Goal: Task Accomplishment & Management: Complete application form

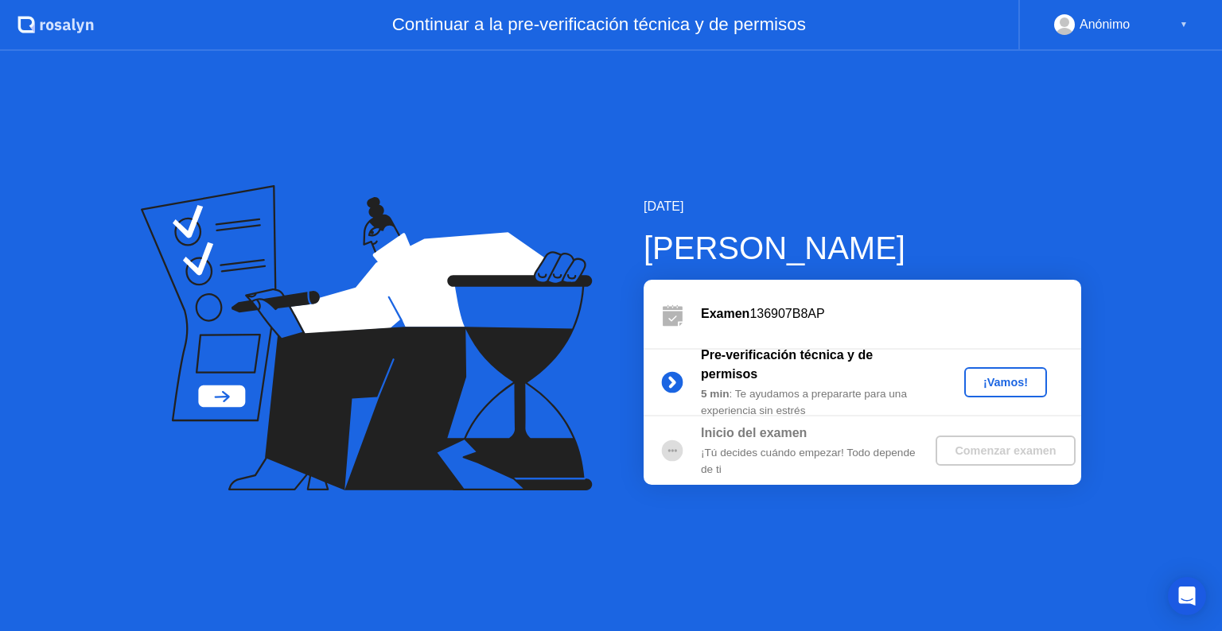
click at [1003, 382] on div "¡Vamos!" at bounding box center [1005, 382] width 70 height 13
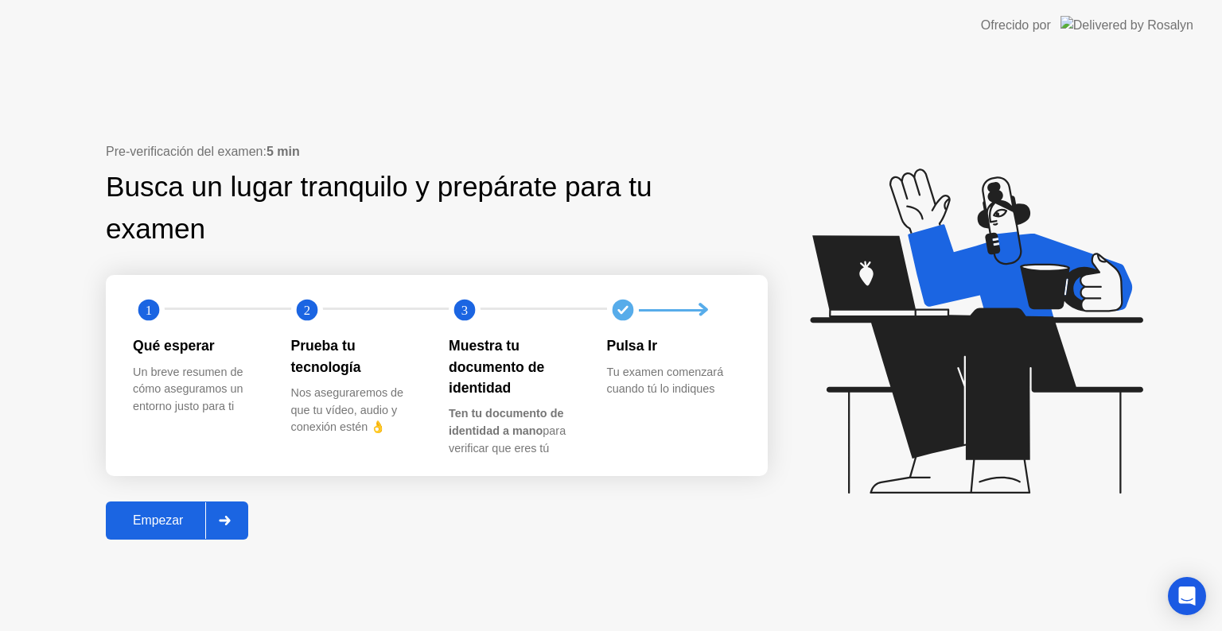
click at [146, 506] on button "Empezar" at bounding box center [177, 521] width 142 height 38
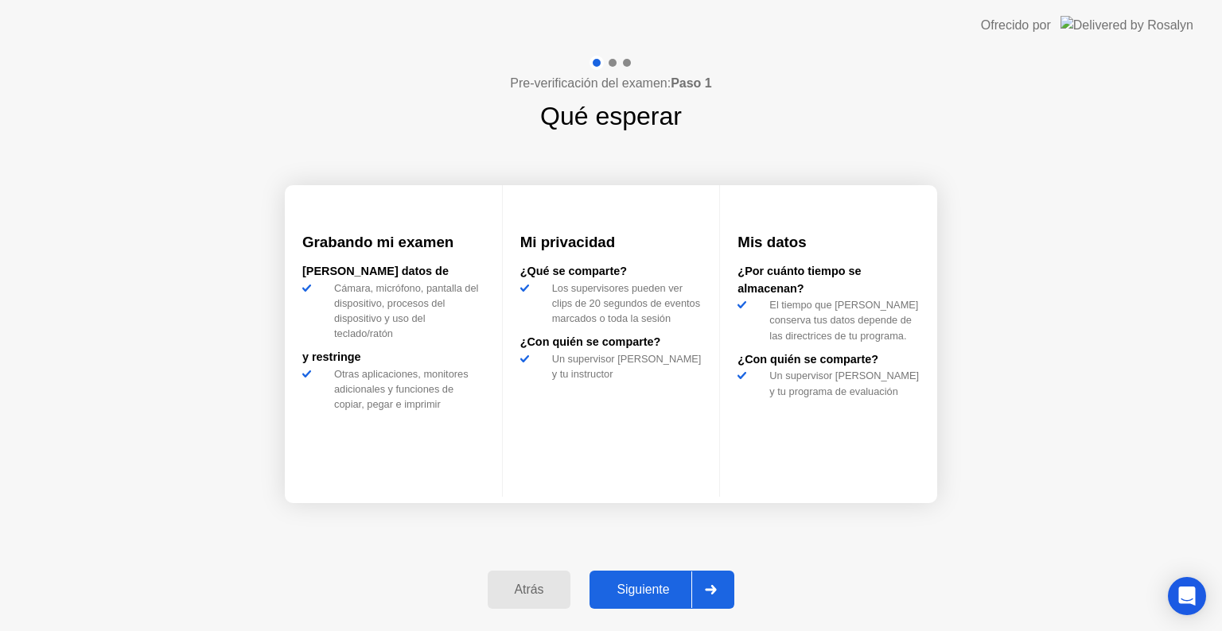
click at [650, 590] on div "Siguiente" at bounding box center [642, 590] width 97 height 14
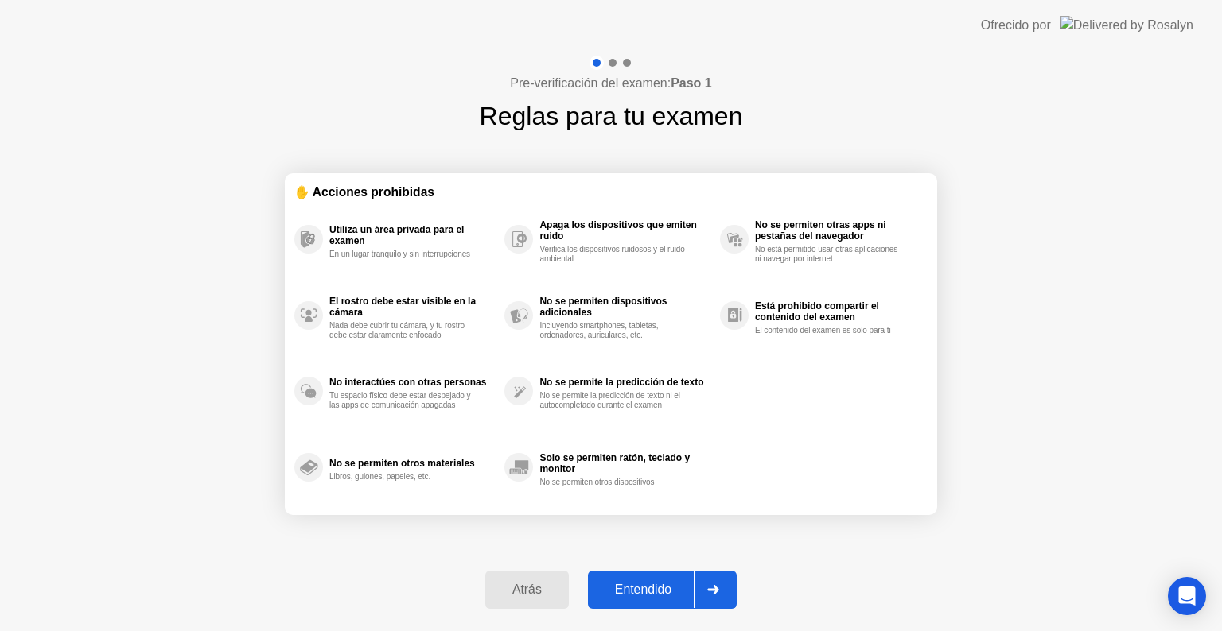
click at [643, 584] on div "Entendido" at bounding box center [642, 590] width 101 height 14
select select "**********"
select select "*******"
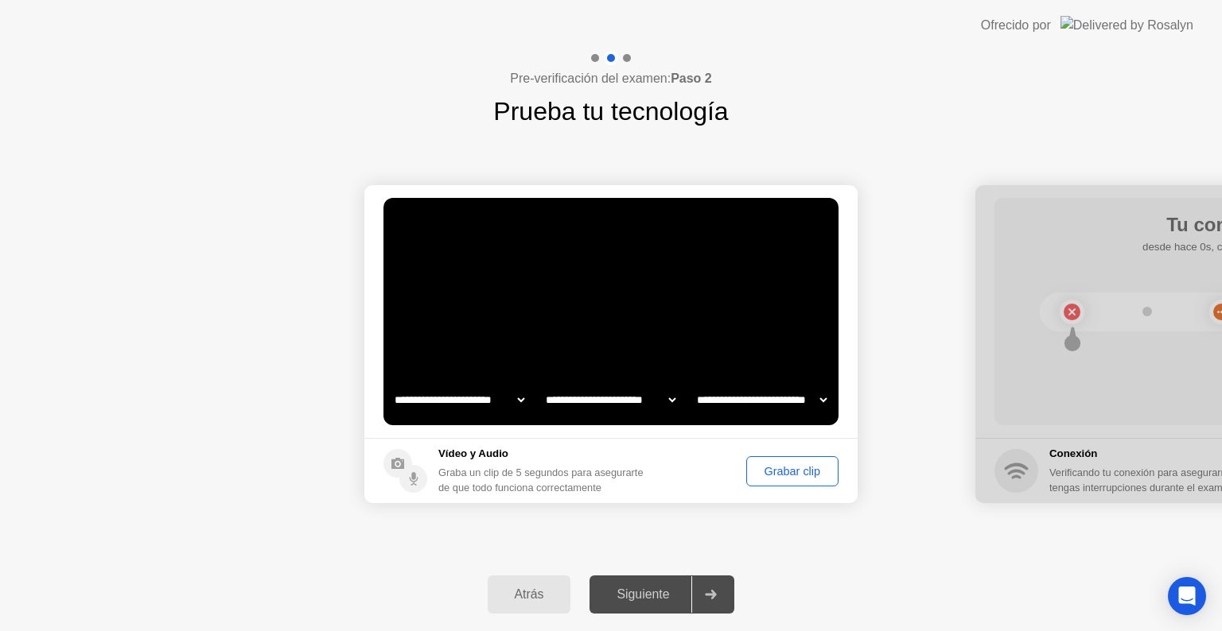
click at [777, 468] on div "Grabar clip" at bounding box center [792, 471] width 81 height 13
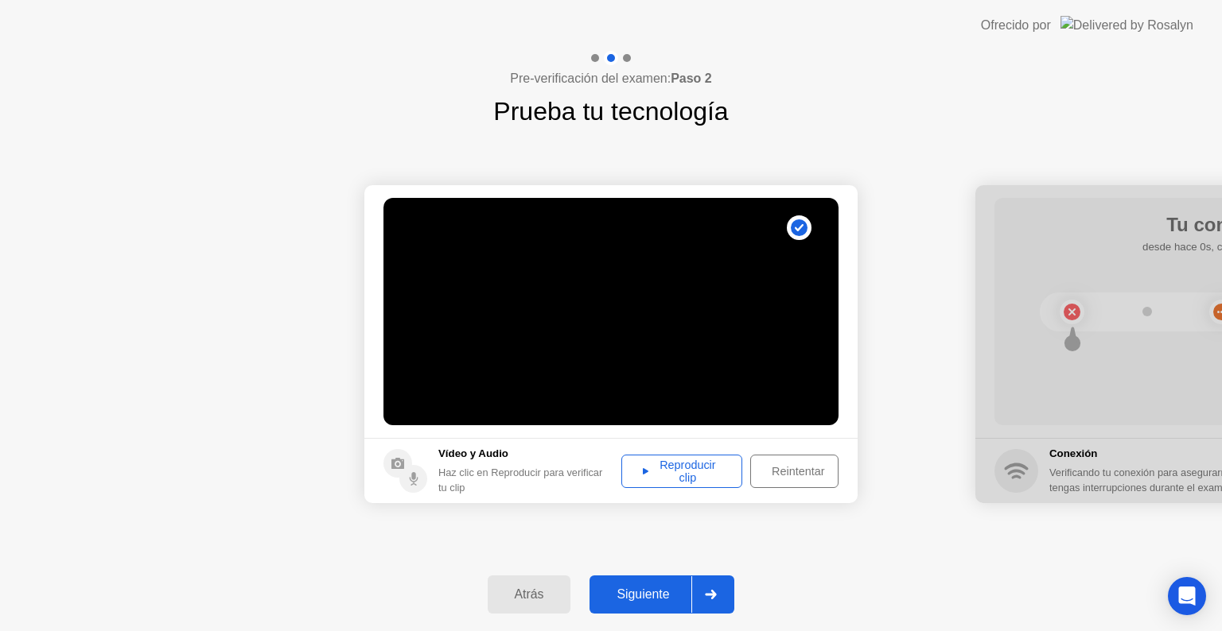
click at [672, 468] on div "Reproducir clip" at bounding box center [682, 471] width 110 height 25
click at [637, 596] on div "Siguiente" at bounding box center [642, 595] width 97 height 14
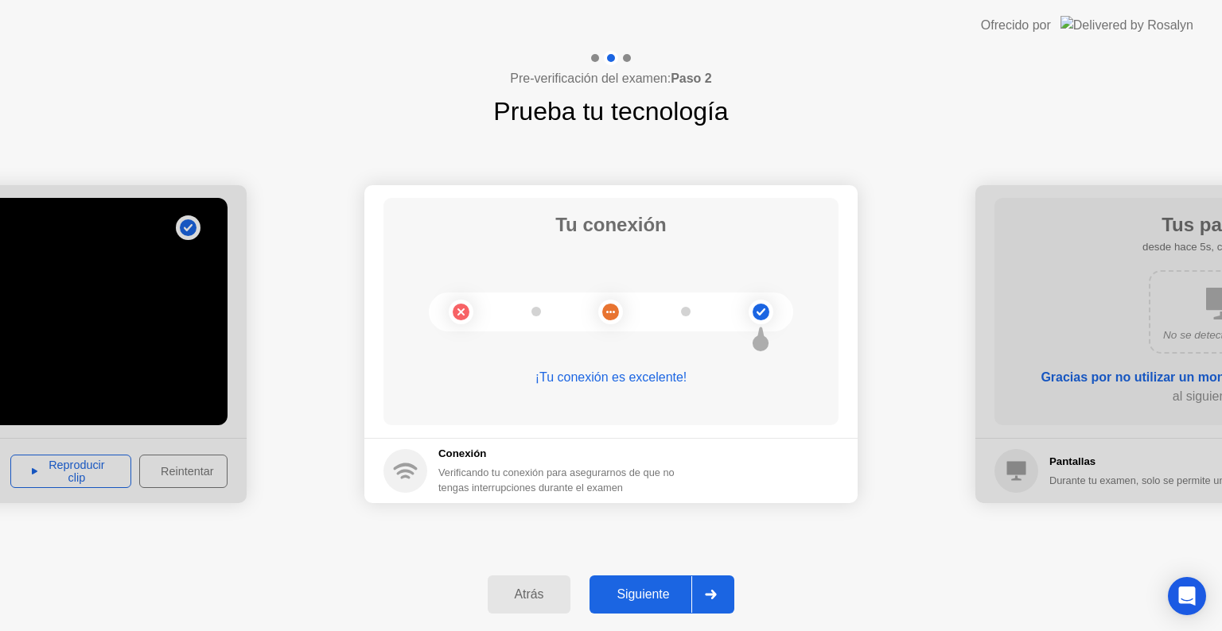
click at [652, 600] on div "Siguiente" at bounding box center [642, 595] width 97 height 14
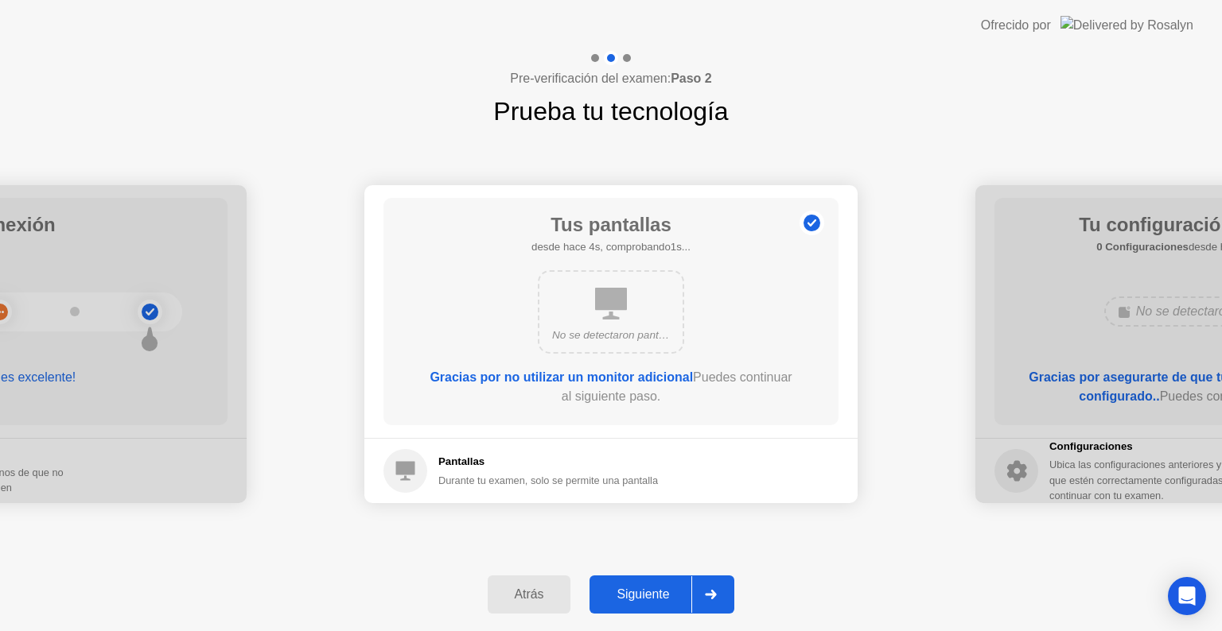
click at [647, 599] on div "Siguiente" at bounding box center [642, 595] width 97 height 14
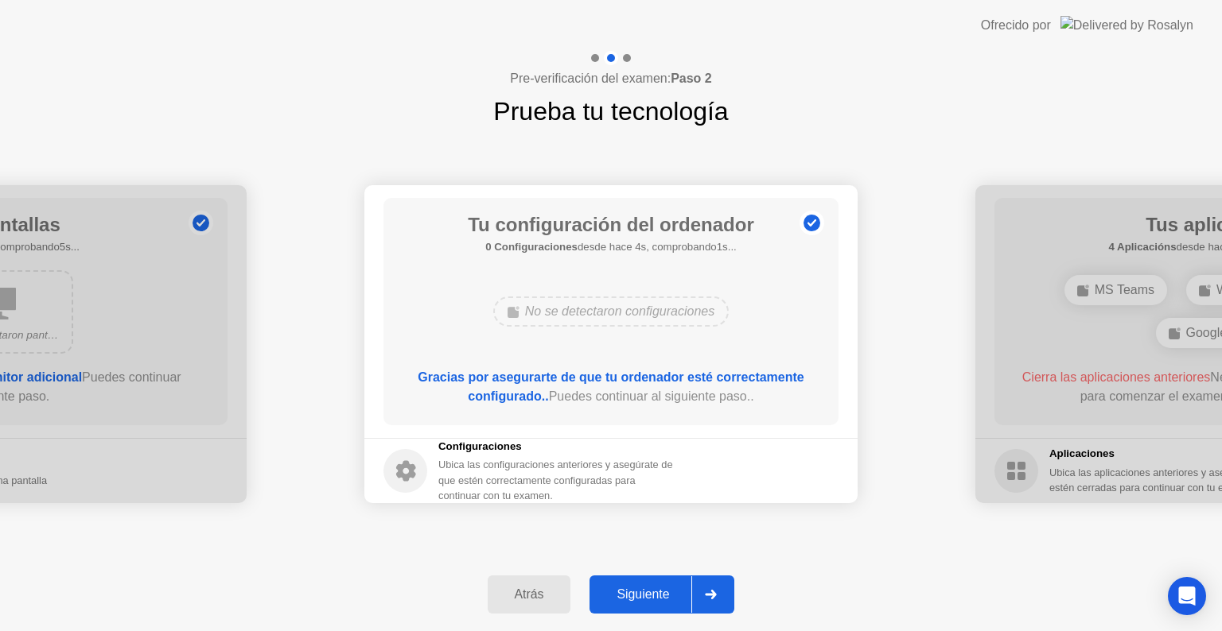
click at [647, 599] on div "Siguiente" at bounding box center [642, 595] width 97 height 14
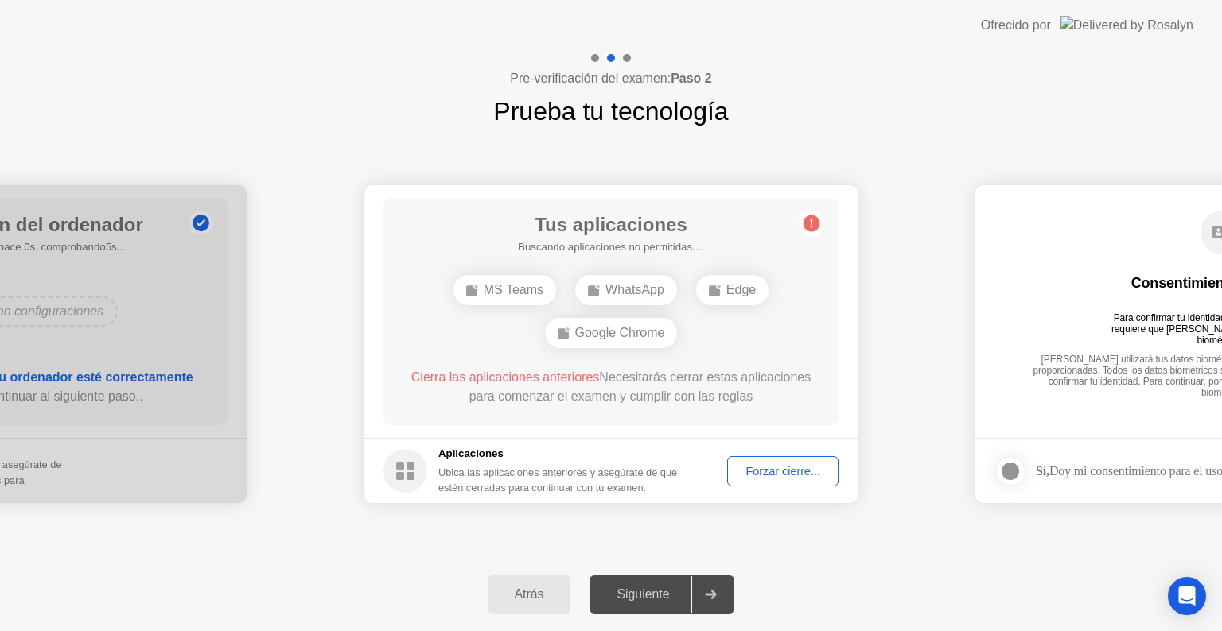
click at [811, 222] on icon at bounding box center [811, 224] width 2 height 9
click at [779, 475] on div "Forzar cierre..." at bounding box center [782, 471] width 100 height 13
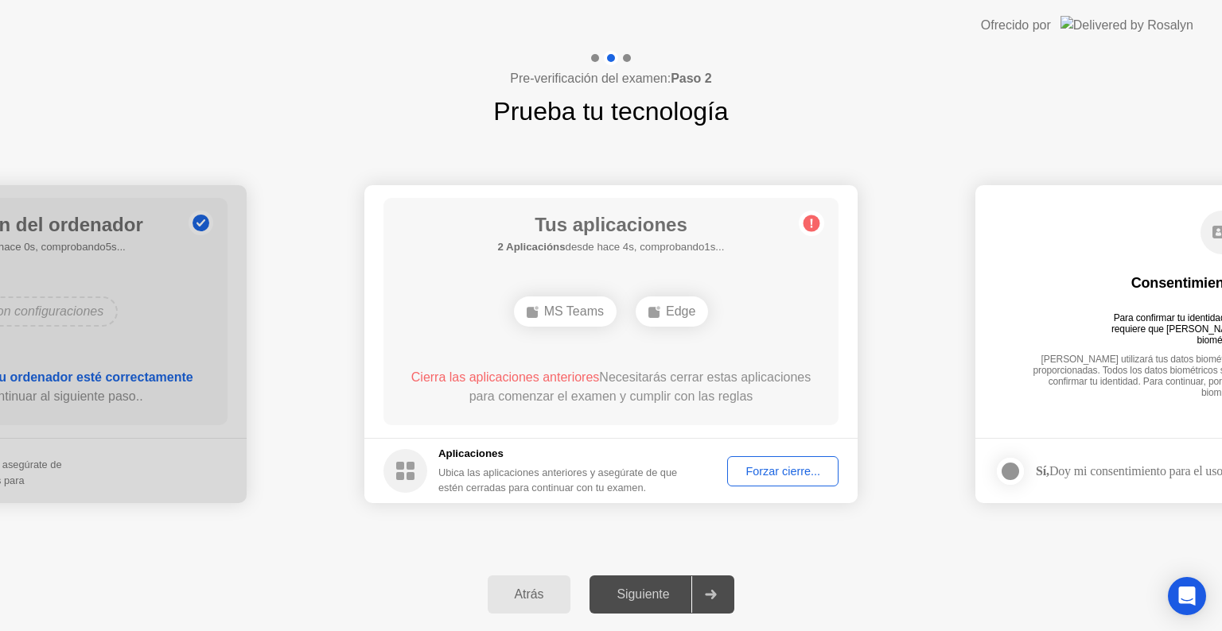
click at [770, 466] on div "Forzar cierre..." at bounding box center [782, 471] width 100 height 13
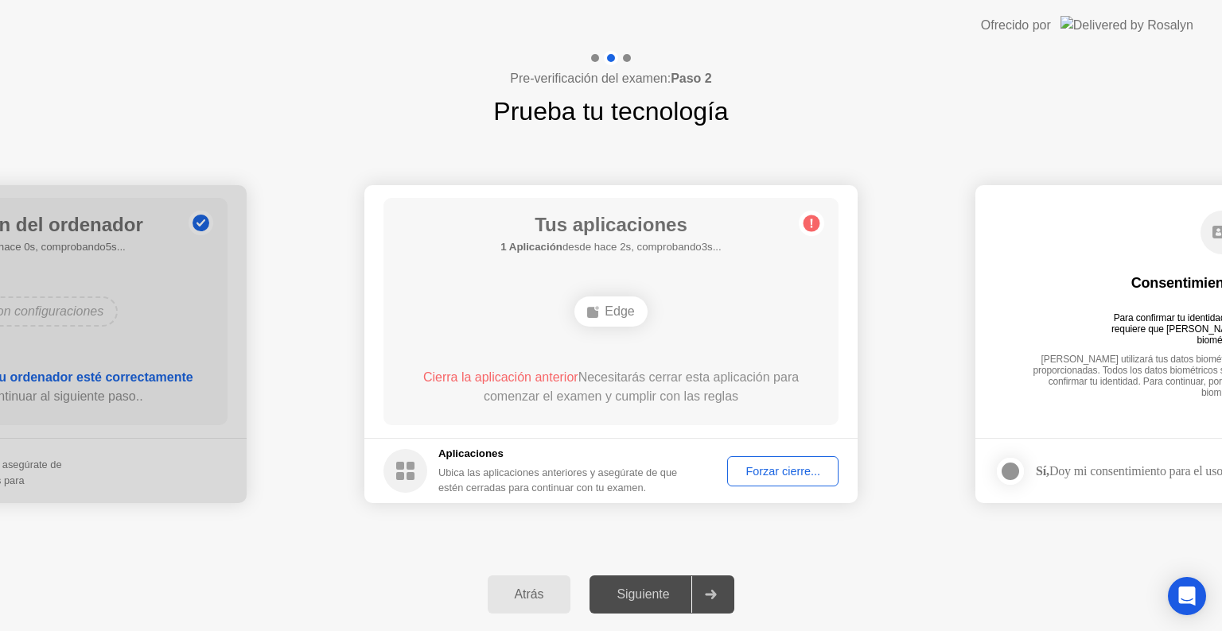
click at [805, 471] on div "Forzar cierre..." at bounding box center [782, 471] width 100 height 13
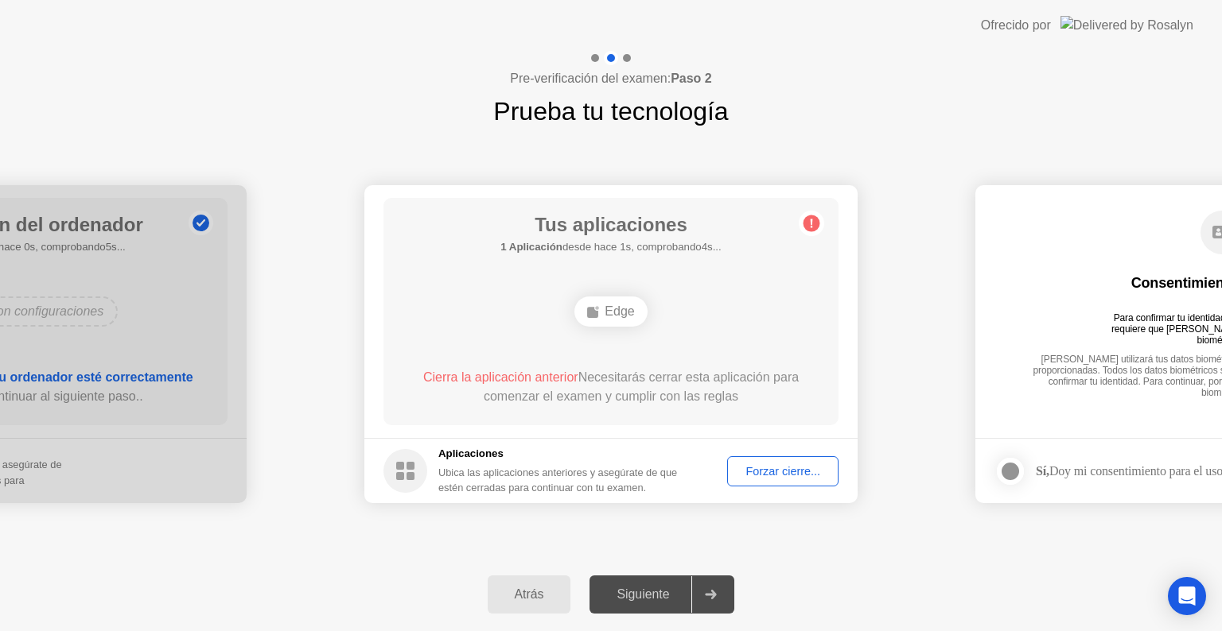
click at [848, 556] on div "**********" at bounding box center [611, 344] width 1222 height 428
click at [778, 472] on div "Forzar cierre..." at bounding box center [782, 471] width 100 height 13
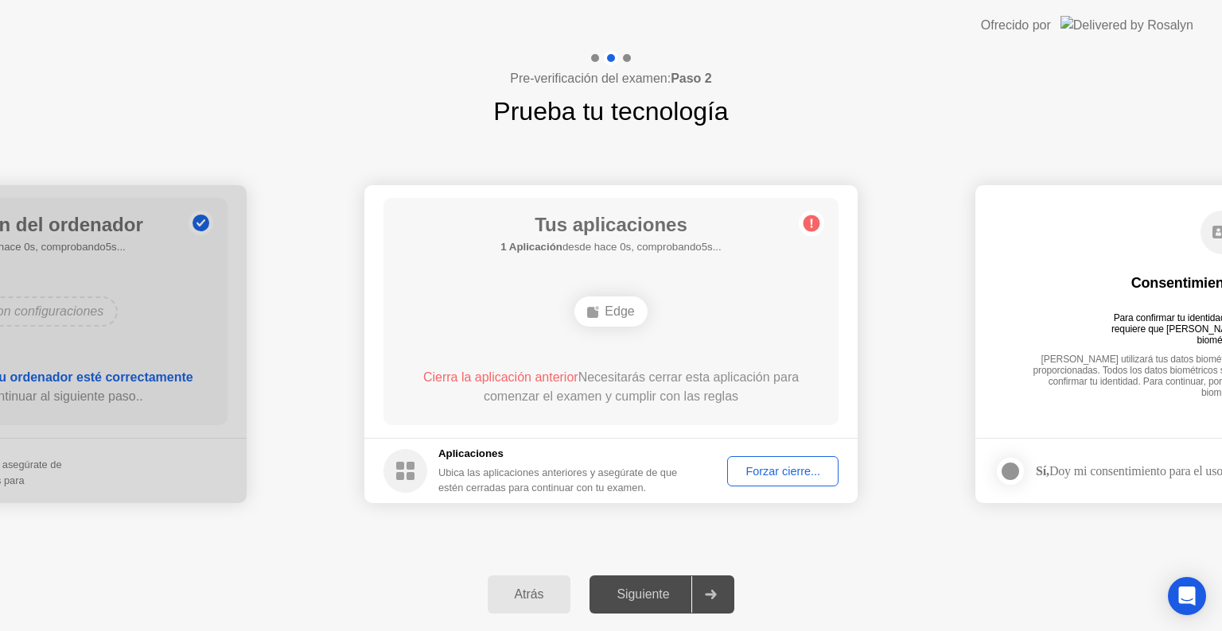
click at [808, 220] on circle at bounding box center [811, 224] width 17 height 17
click at [760, 469] on div "Forzar cierre..." at bounding box center [782, 471] width 100 height 13
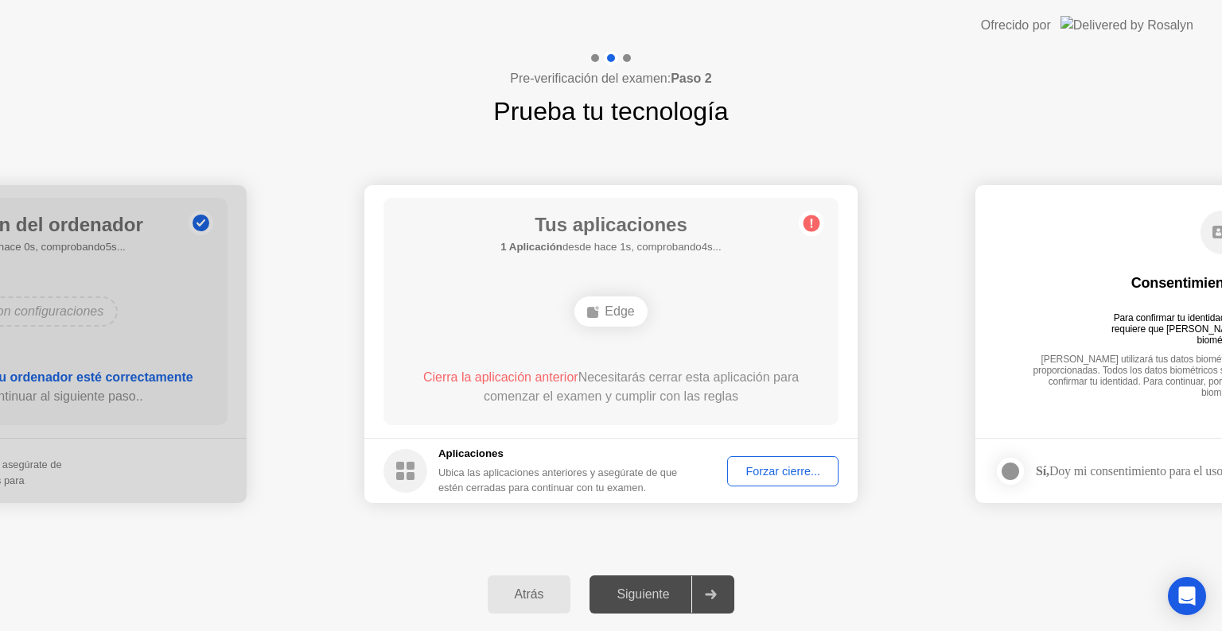
click at [776, 467] on div "Forzar cierre..." at bounding box center [782, 471] width 100 height 13
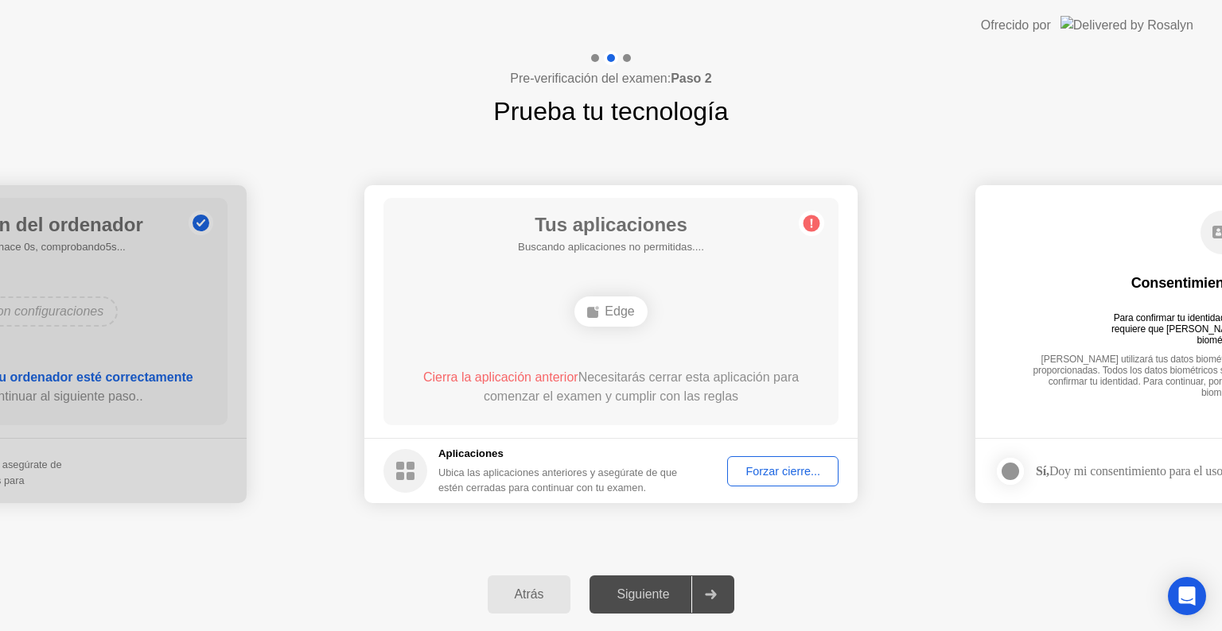
click at [603, 299] on div "Edge" at bounding box center [610, 312] width 72 height 30
click at [611, 317] on div "Edge" at bounding box center [610, 312] width 72 height 30
click at [562, 375] on span "Cierra la aplicación anterior" at bounding box center [500, 378] width 155 height 14
click at [815, 224] on circle at bounding box center [811, 224] width 17 height 17
click at [760, 478] on div "Forzar cierre..." at bounding box center [782, 471] width 100 height 13
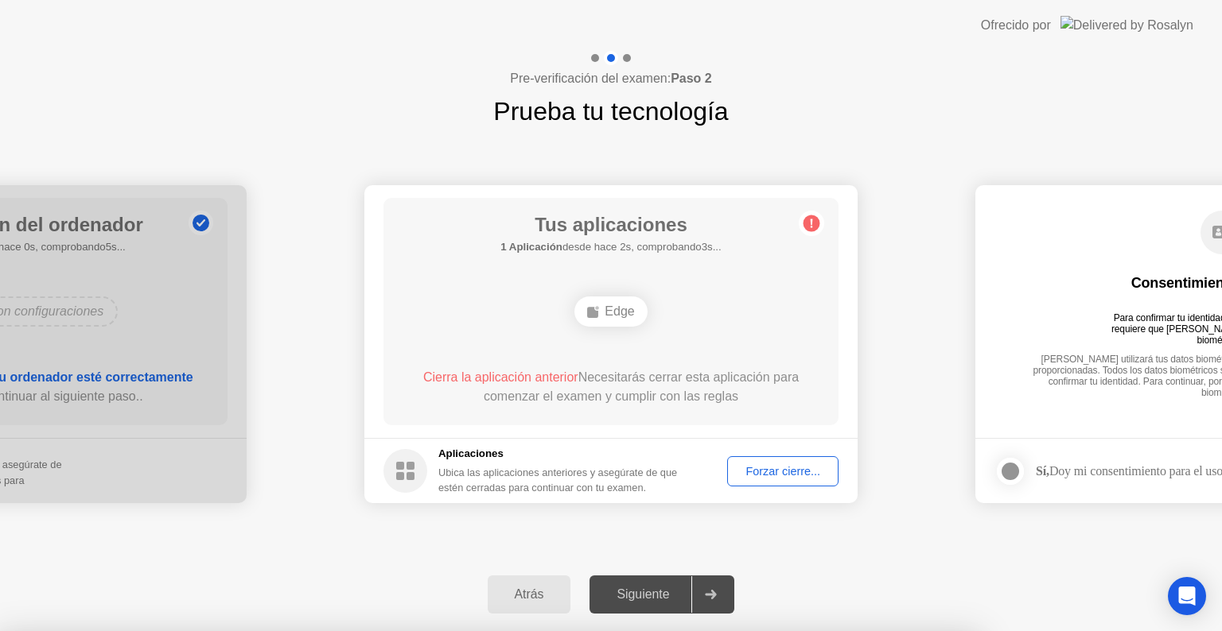
click at [860, 631] on div at bounding box center [611, 631] width 1222 height 0
click at [929, 631] on div at bounding box center [611, 631] width 1222 height 0
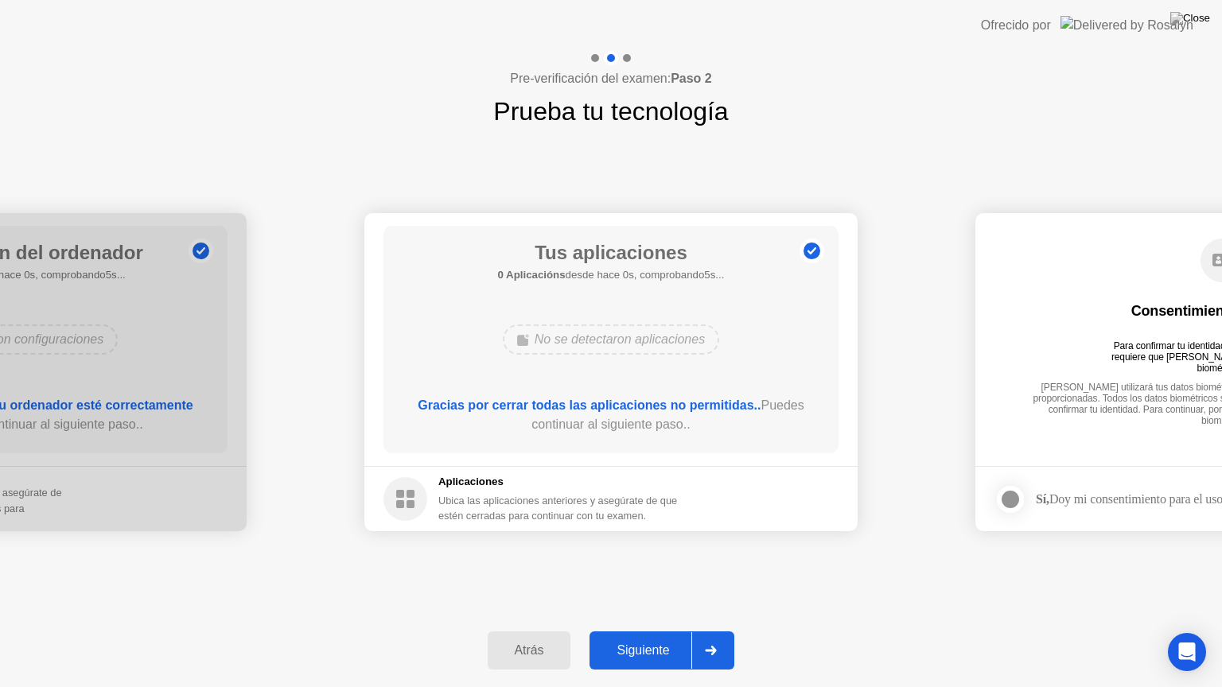
click at [313, 580] on div "**********" at bounding box center [611, 372] width 1222 height 484
click at [639, 631] on button "Siguiente" at bounding box center [661, 650] width 145 height 38
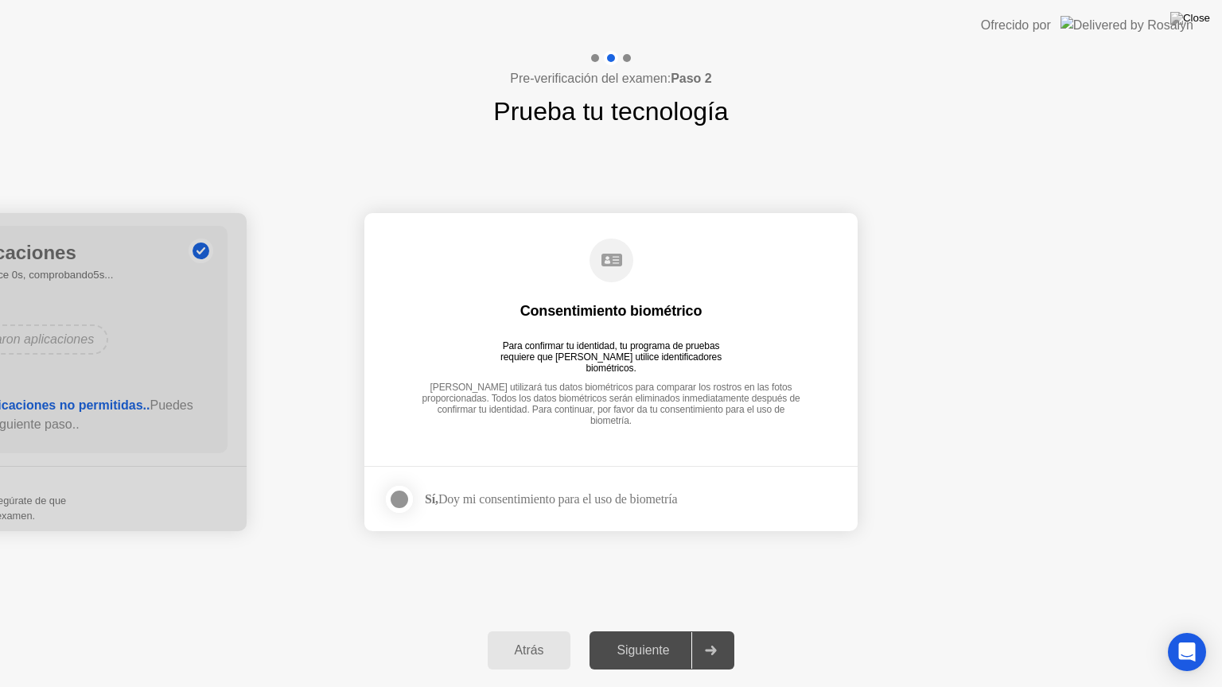
click at [394, 499] on div at bounding box center [399, 499] width 19 height 19
click at [659, 631] on div "Siguiente" at bounding box center [642, 650] width 97 height 14
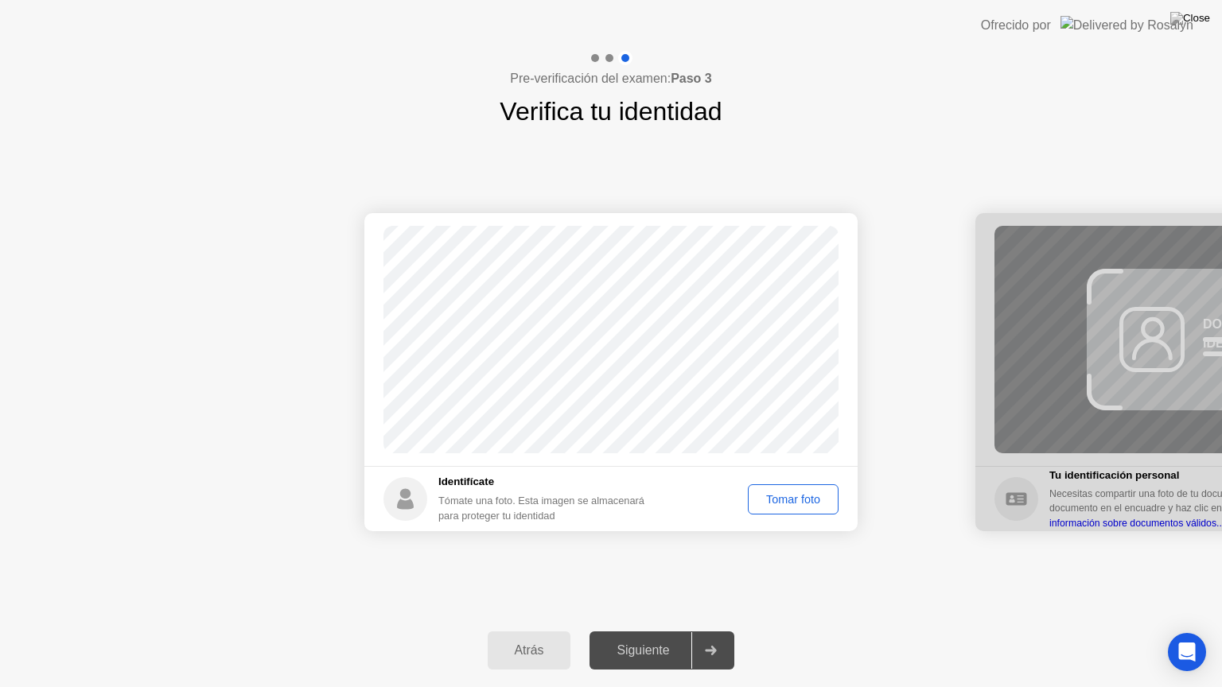
click at [789, 505] on div "Tomar foto" at bounding box center [793, 499] width 80 height 13
click at [643, 631] on div "Siguiente" at bounding box center [642, 650] width 97 height 14
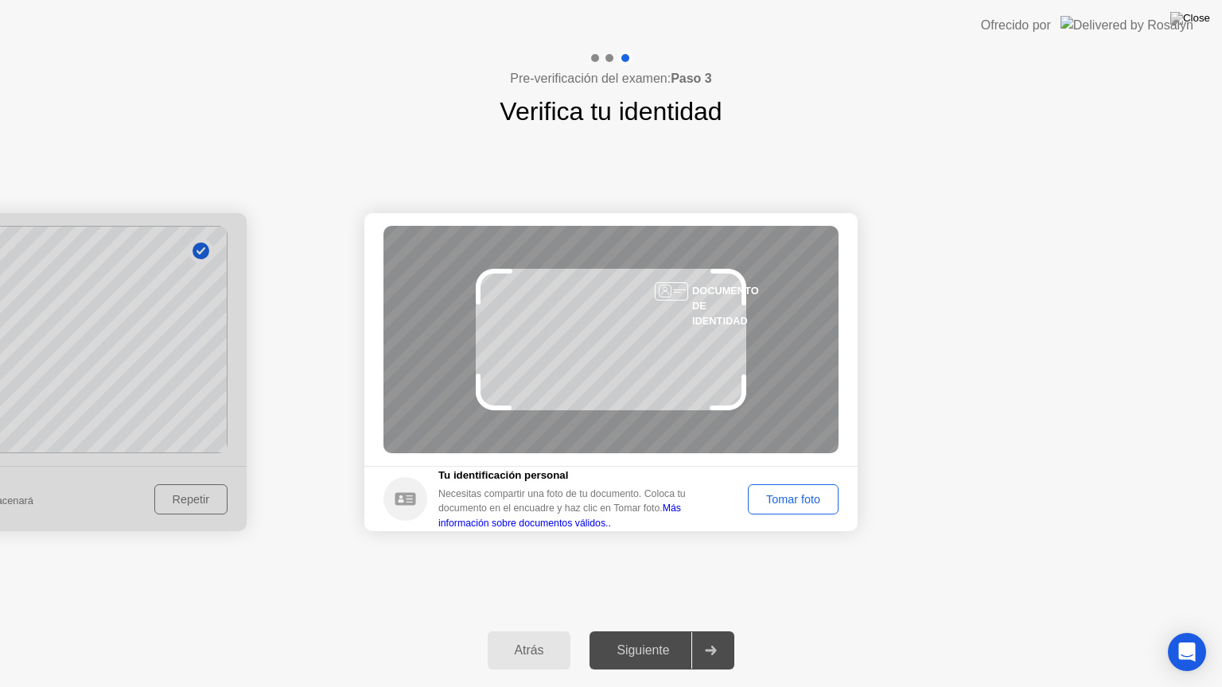
click at [764, 493] on div "Tomar foto" at bounding box center [793, 499] width 80 height 13
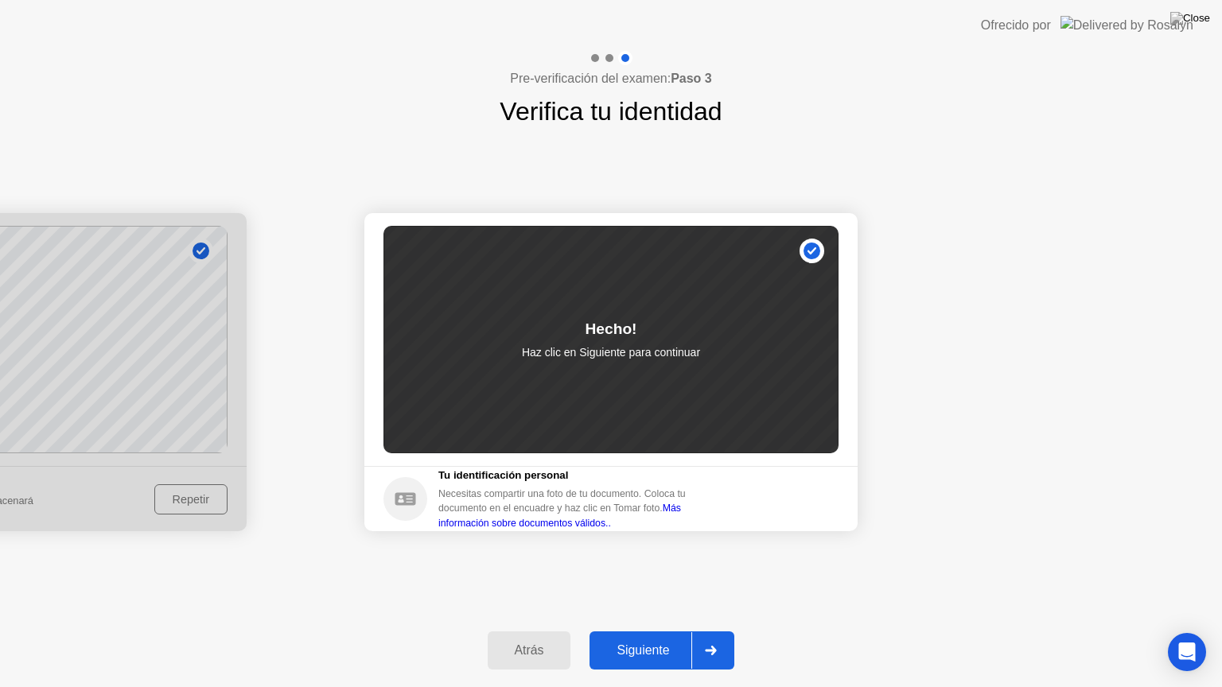
click at [628, 631] on div "Siguiente" at bounding box center [642, 650] width 97 height 14
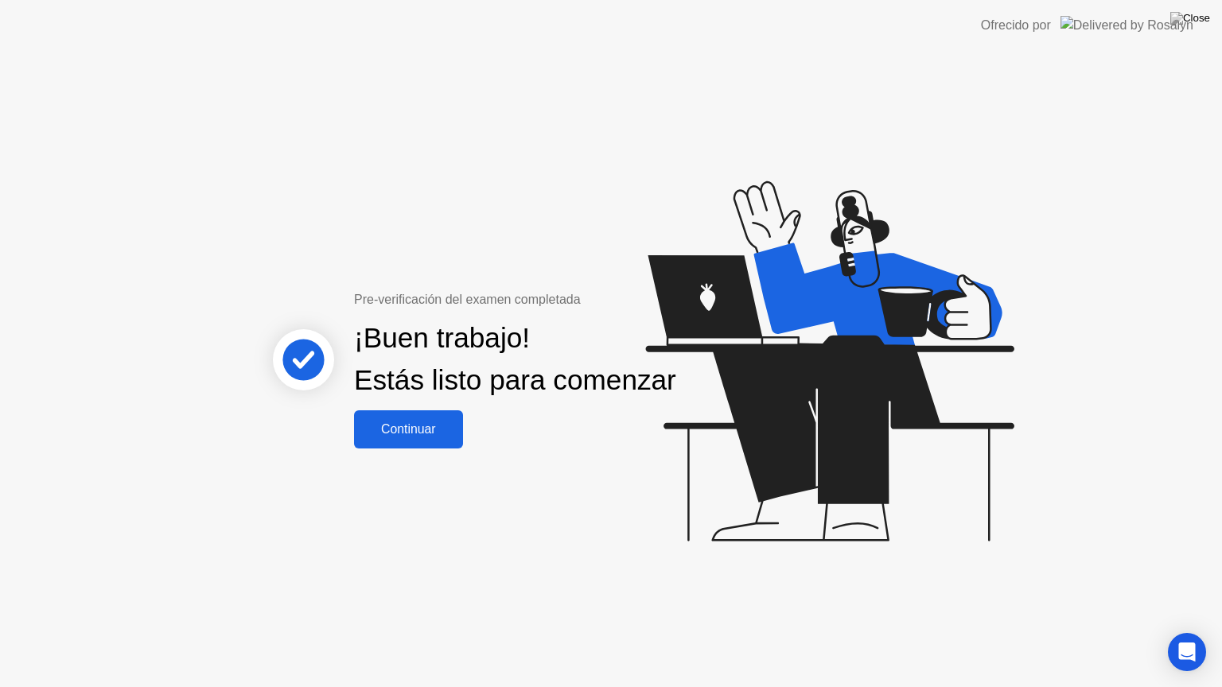
click at [430, 437] on div "Continuar" at bounding box center [408, 429] width 99 height 14
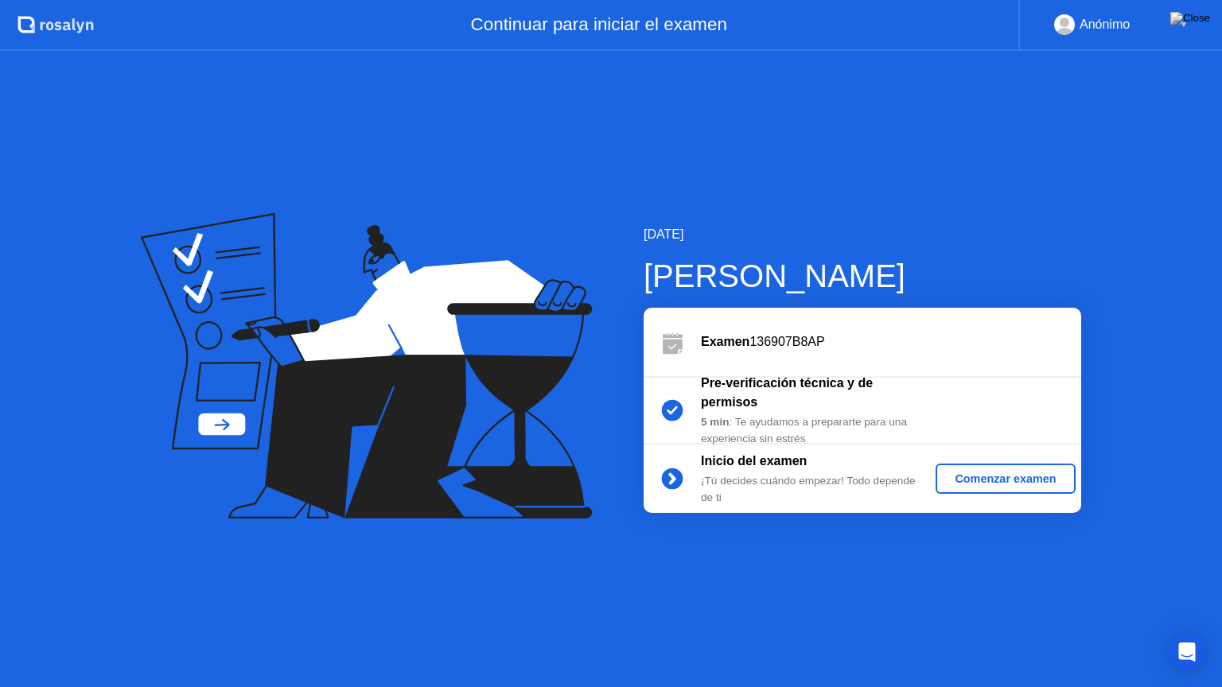
click at [977, 477] on div "Comenzar examen" at bounding box center [1005, 478] width 126 height 13
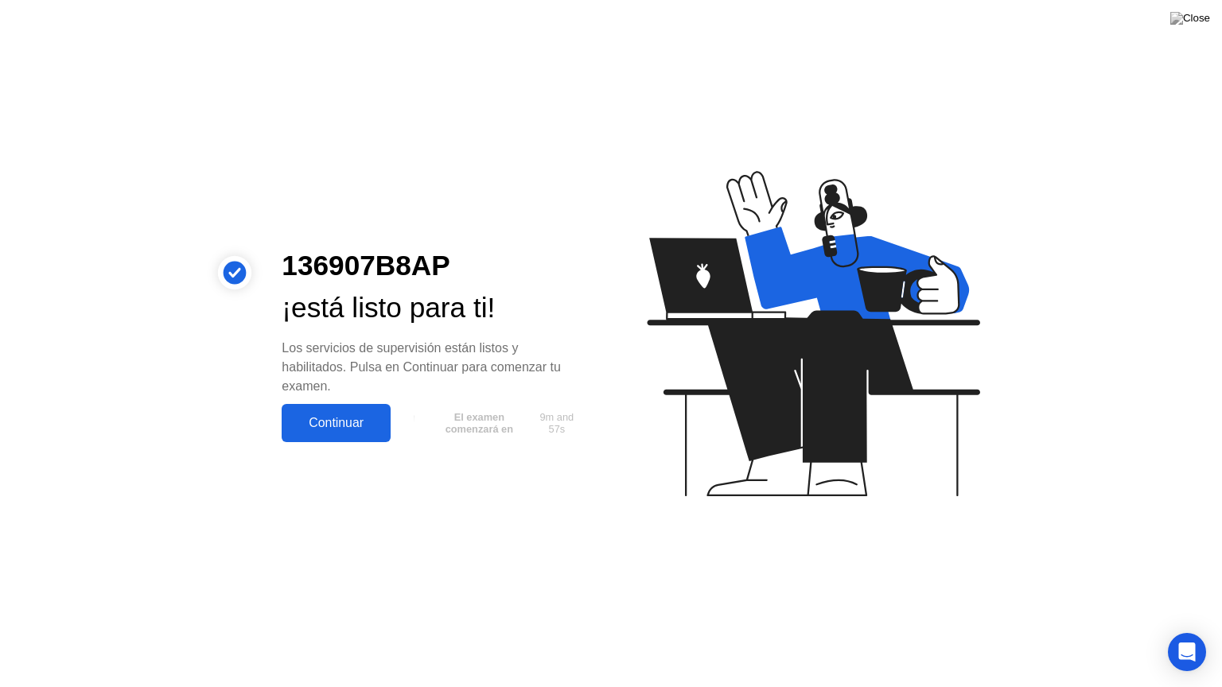
click at [321, 418] on div "Continuar" at bounding box center [335, 423] width 99 height 14
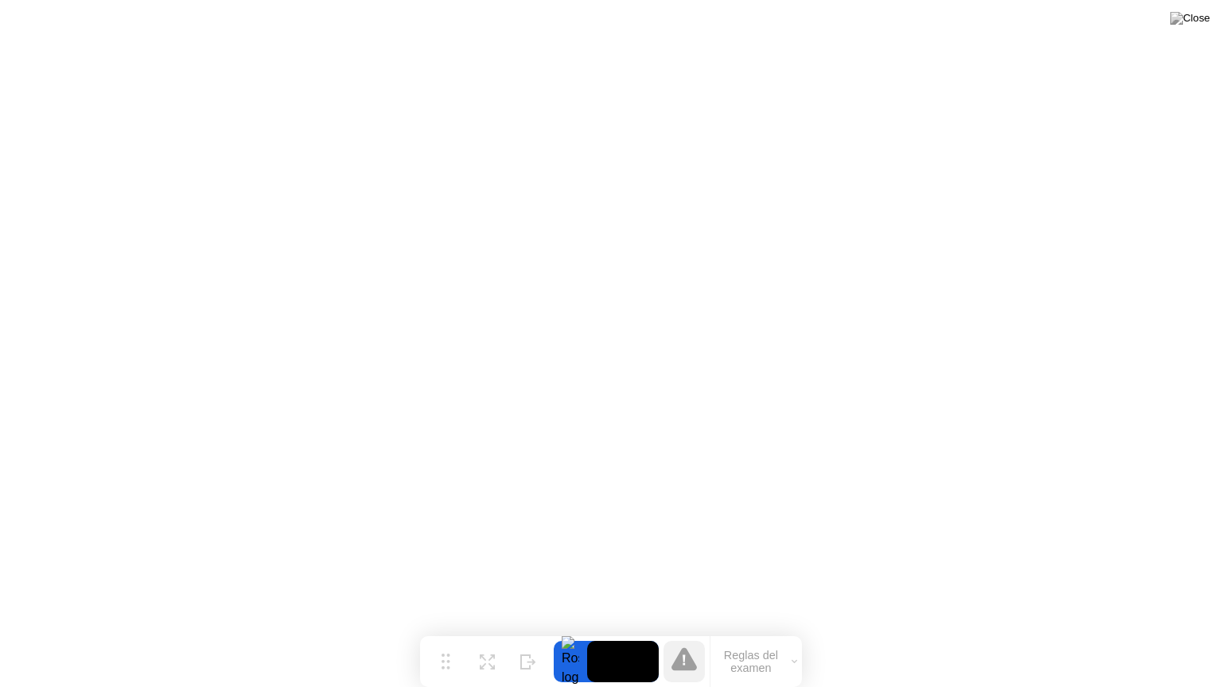
click at [791, 631] on icon at bounding box center [794, 661] width 6 height 5
